Goal: Information Seeking & Learning: Understand process/instructions

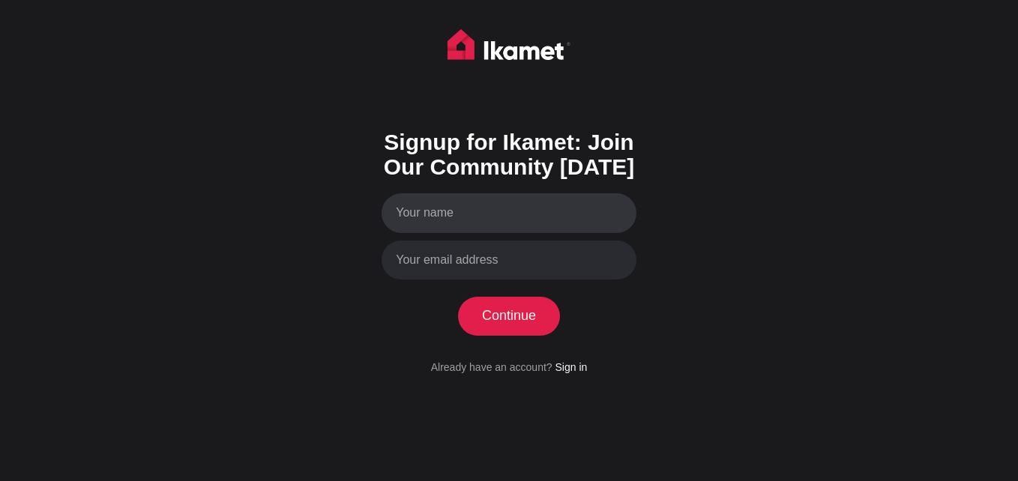
click at [466, 223] on input "Your name" at bounding box center [508, 213] width 255 height 40
click at [518, 46] on img at bounding box center [508, 47] width 123 height 37
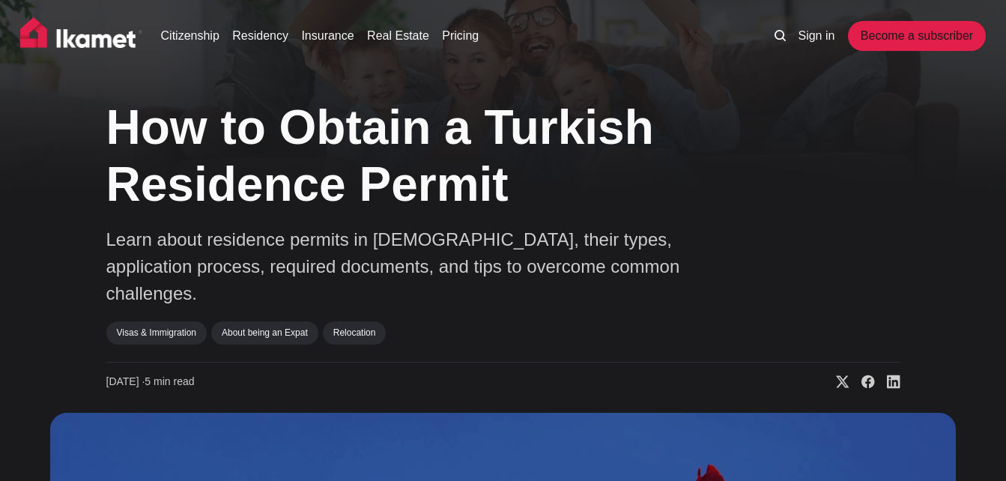
scroll to position [6914, 0]
